Goal: Task Accomplishment & Management: Manage account settings

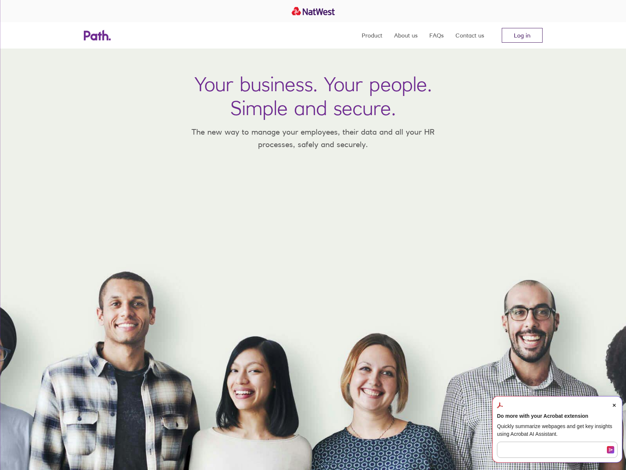
click at [540, 39] on link "Log in" at bounding box center [522, 35] width 41 height 15
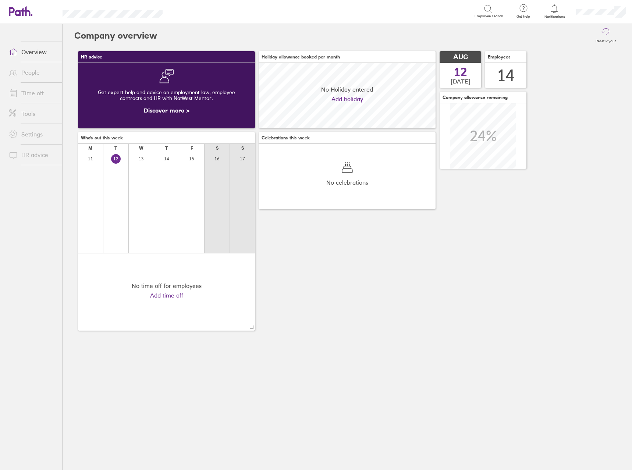
scroll to position [65, 177]
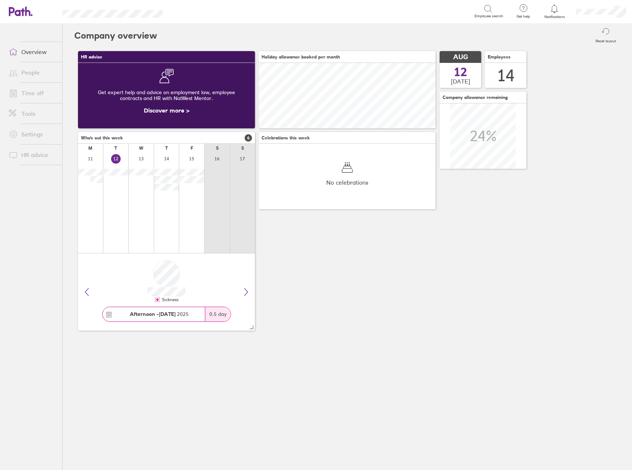
click at [29, 96] on link "Time off" at bounding box center [32, 93] width 59 height 15
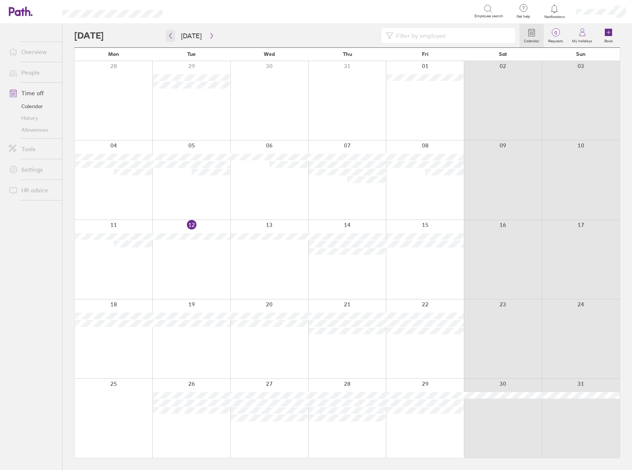
click at [172, 36] on icon "button" at bounding box center [171, 36] width 6 height 6
click at [171, 39] on button "button" at bounding box center [170, 36] width 9 height 12
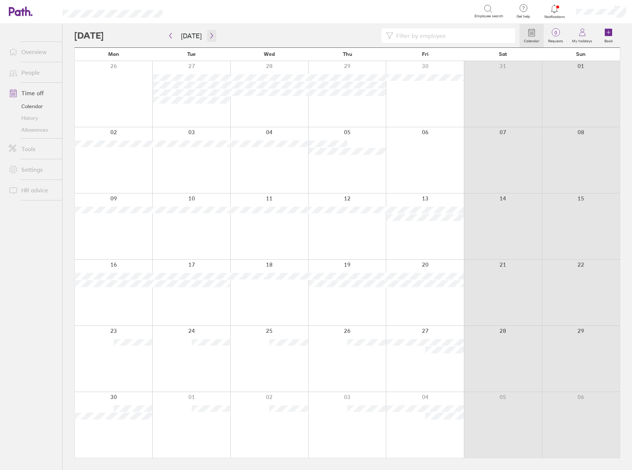
click at [211, 37] on icon "button" at bounding box center [212, 36] width 6 height 6
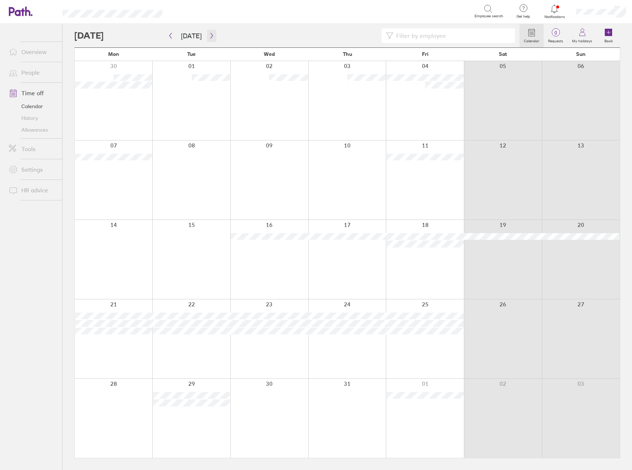
click at [207, 30] on button "button" at bounding box center [211, 36] width 9 height 12
click at [172, 33] on icon "button" at bounding box center [171, 36] width 6 height 6
click at [207, 38] on button "button" at bounding box center [211, 36] width 9 height 12
